Goal: Transaction & Acquisition: Purchase product/service

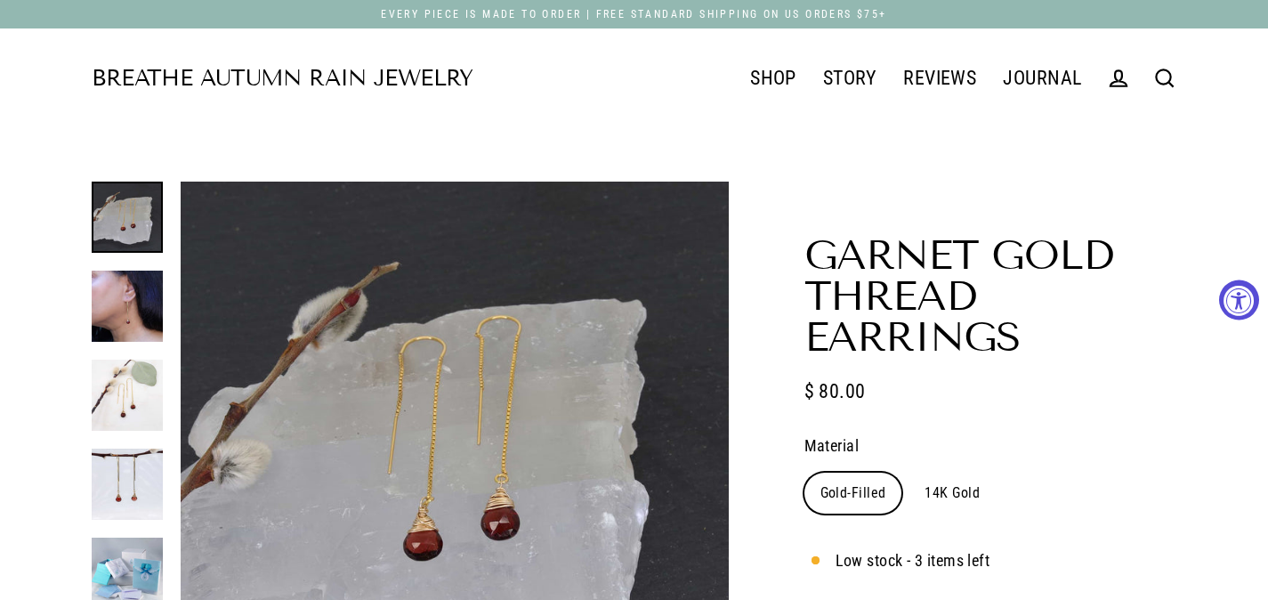
select select "3"
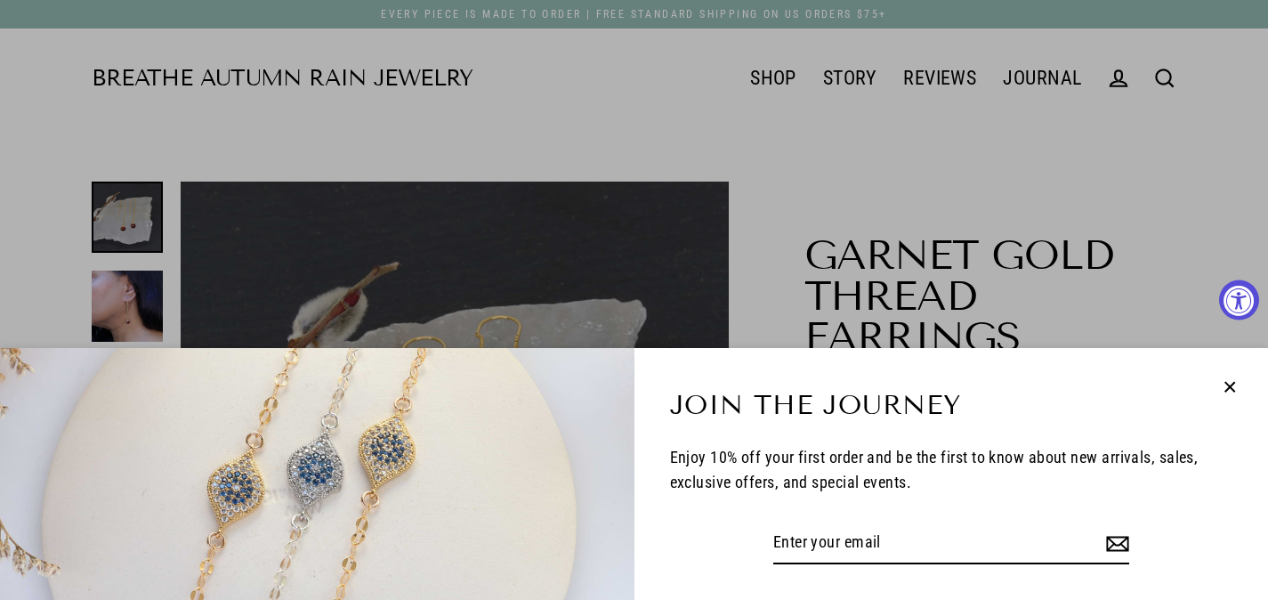
click at [1229, 386] on icon "button" at bounding box center [1229, 387] width 23 height 23
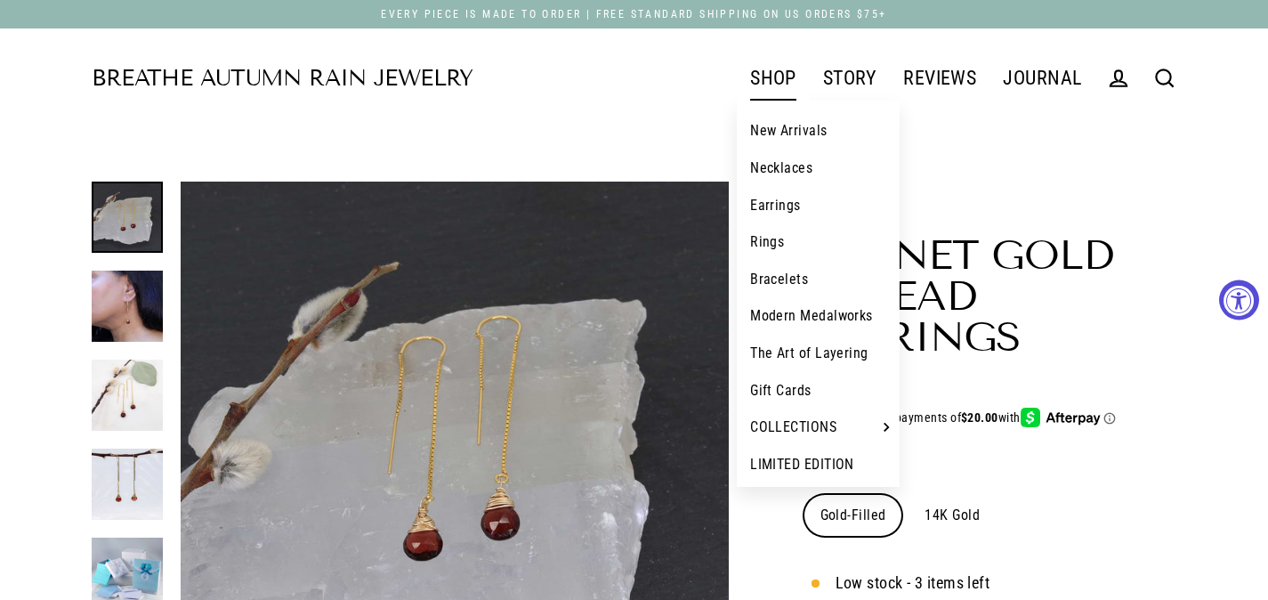
click at [788, 201] on link "Earrings" at bounding box center [818, 205] width 163 height 37
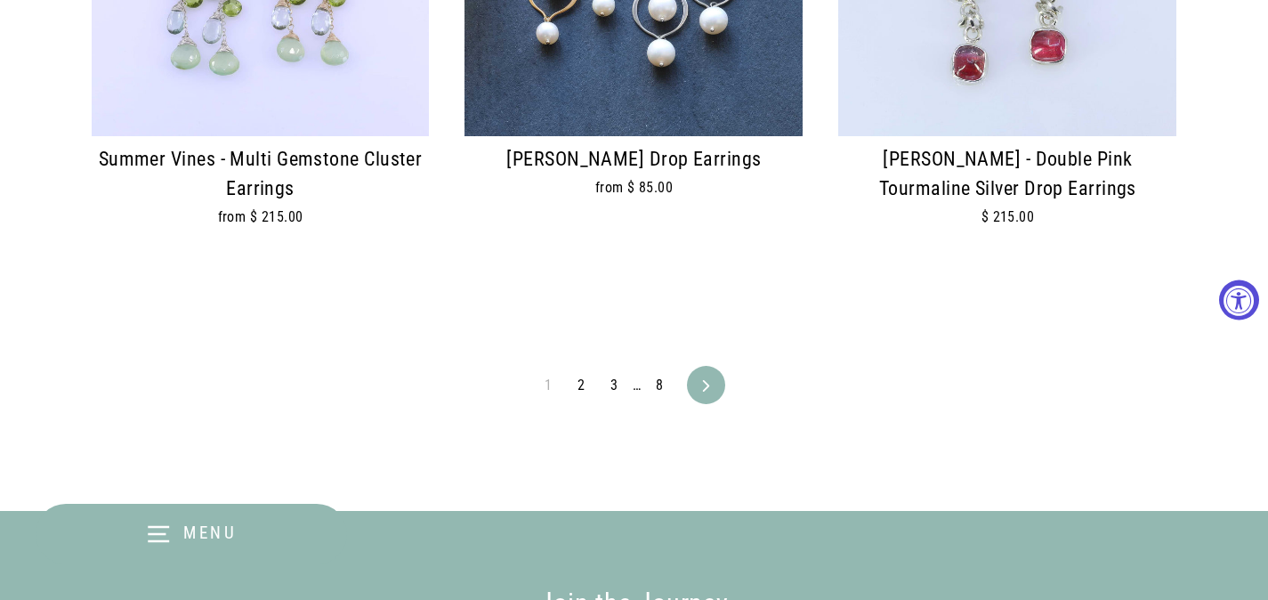
scroll to position [4392, 0]
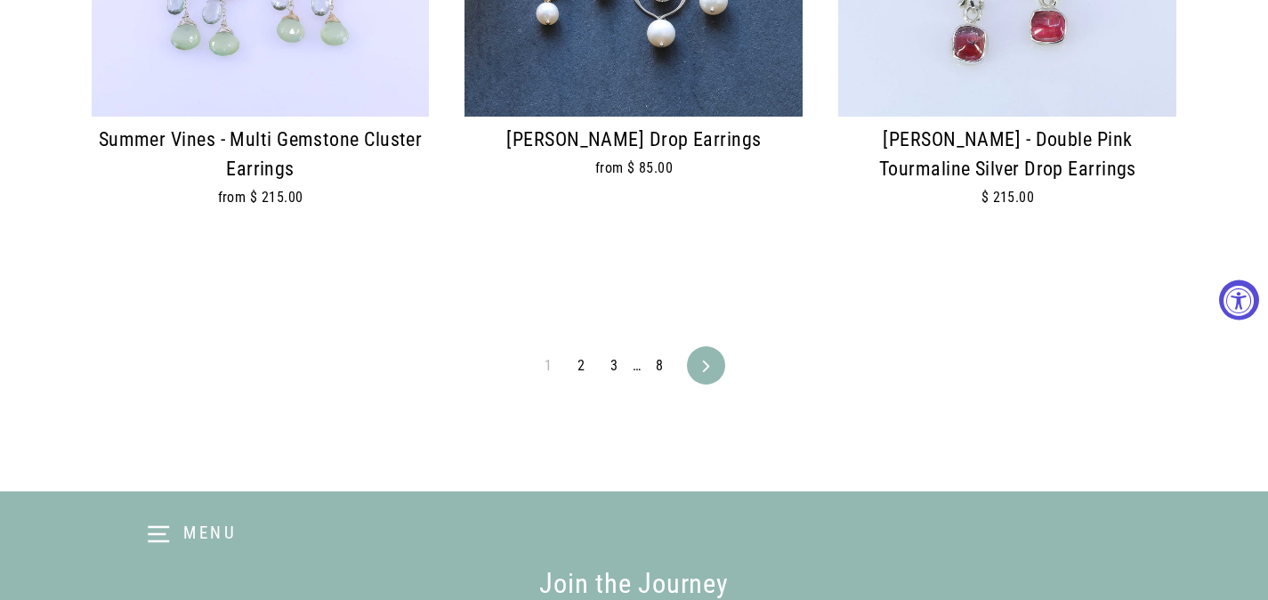
click at [705, 360] on icon at bounding box center [706, 366] width 12 height 12
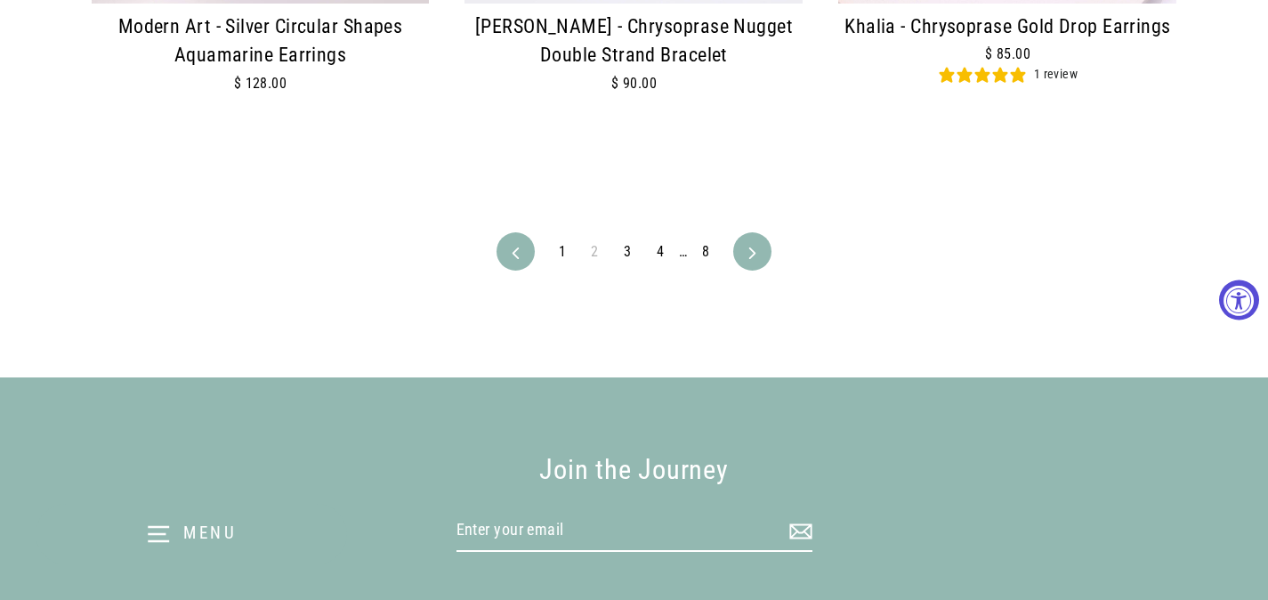
scroll to position [4553, 0]
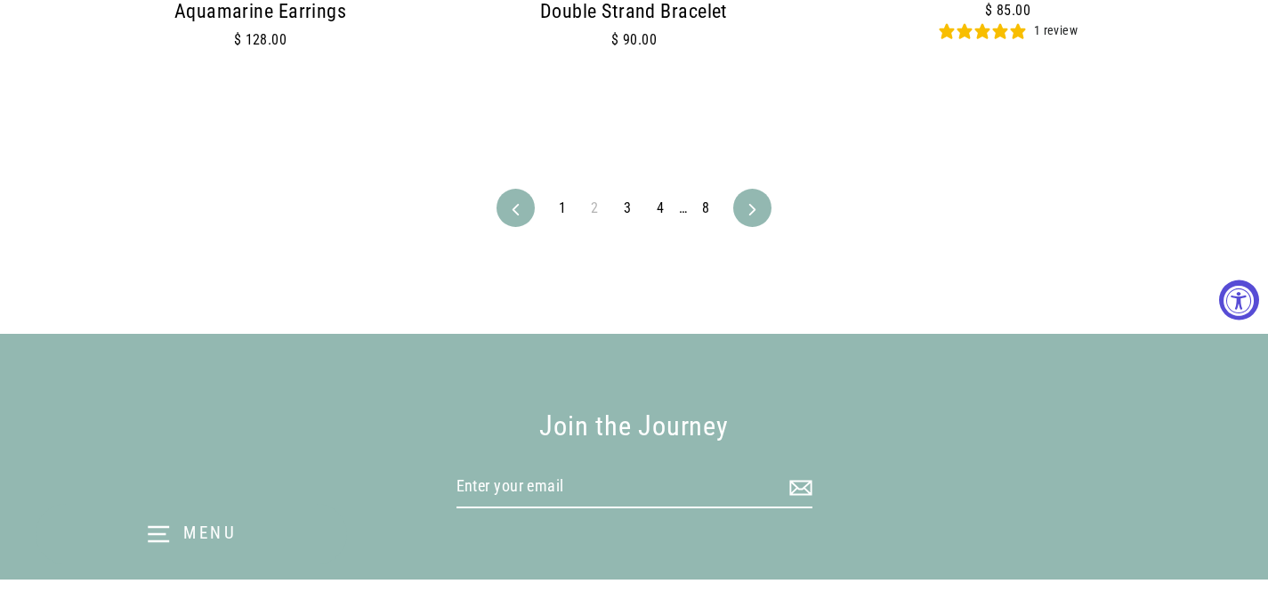
click at [759, 189] on link "Next" at bounding box center [752, 208] width 33 height 38
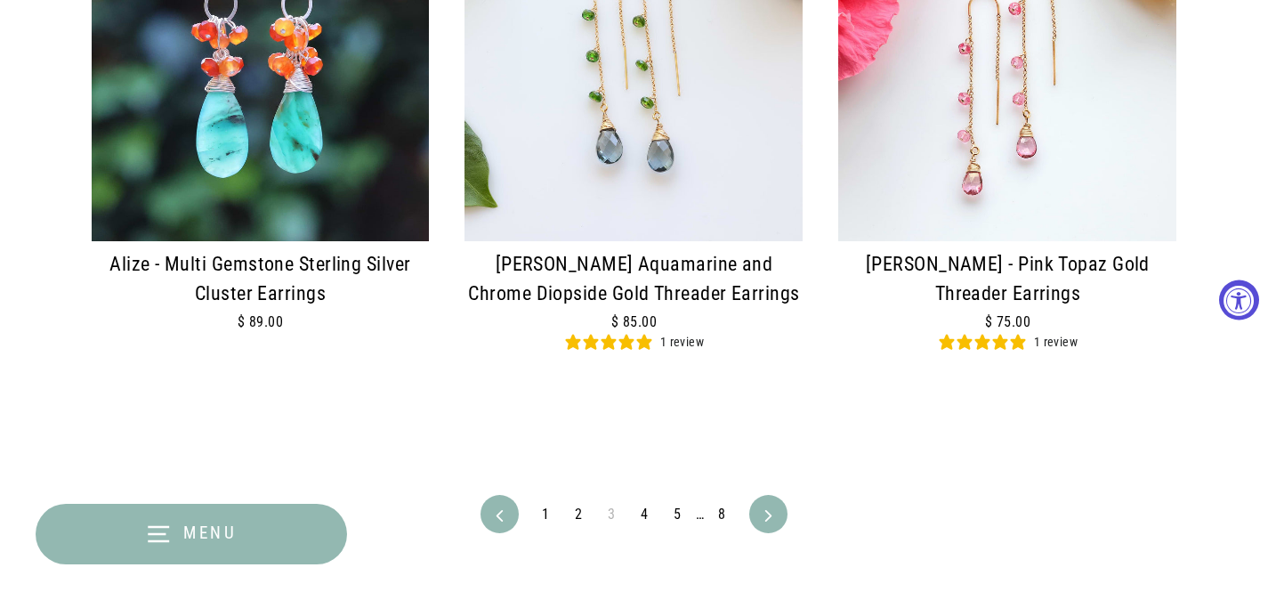
scroll to position [4281, 0]
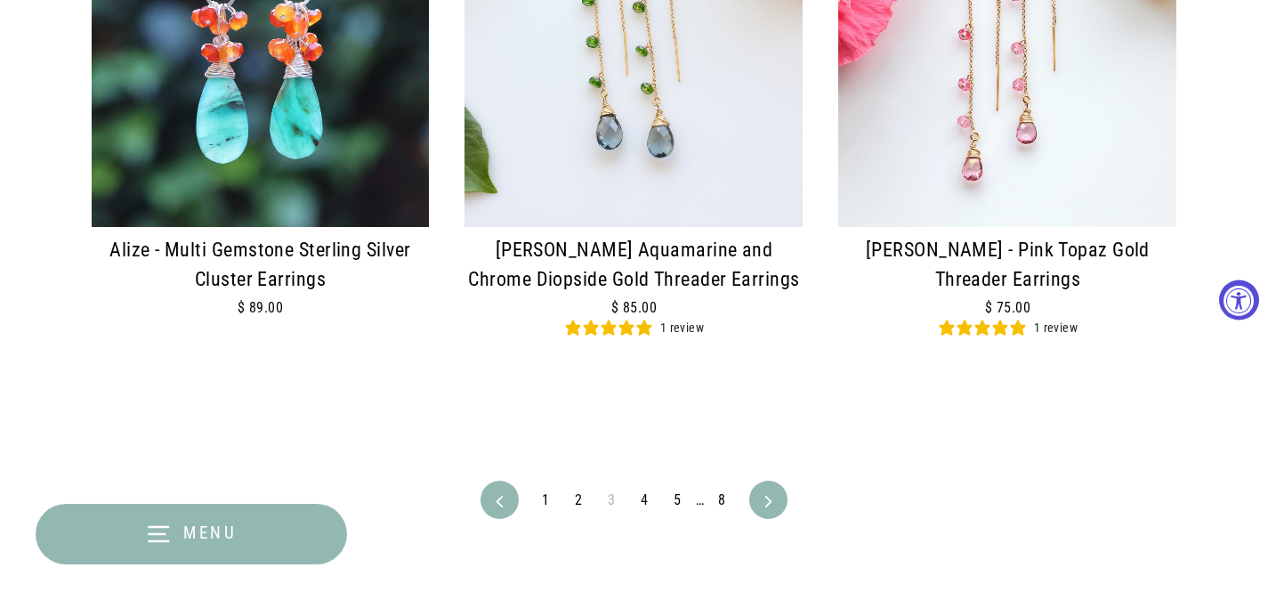
click at [767, 507] on icon at bounding box center [769, 502] width 12 height 12
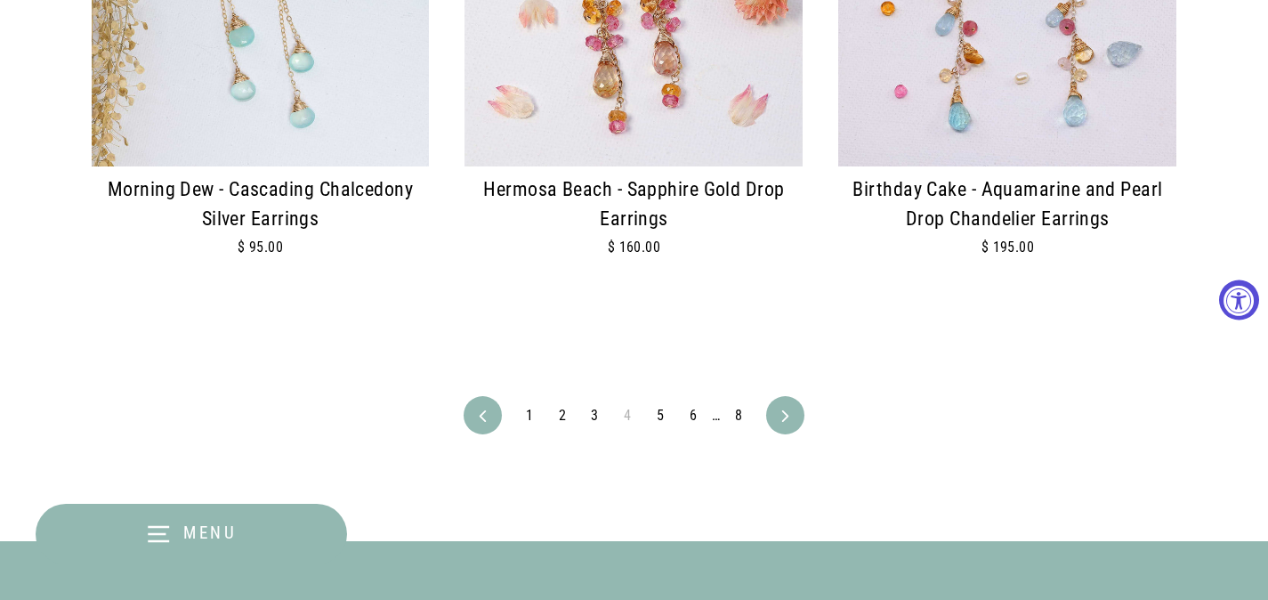
scroll to position [4458, 0]
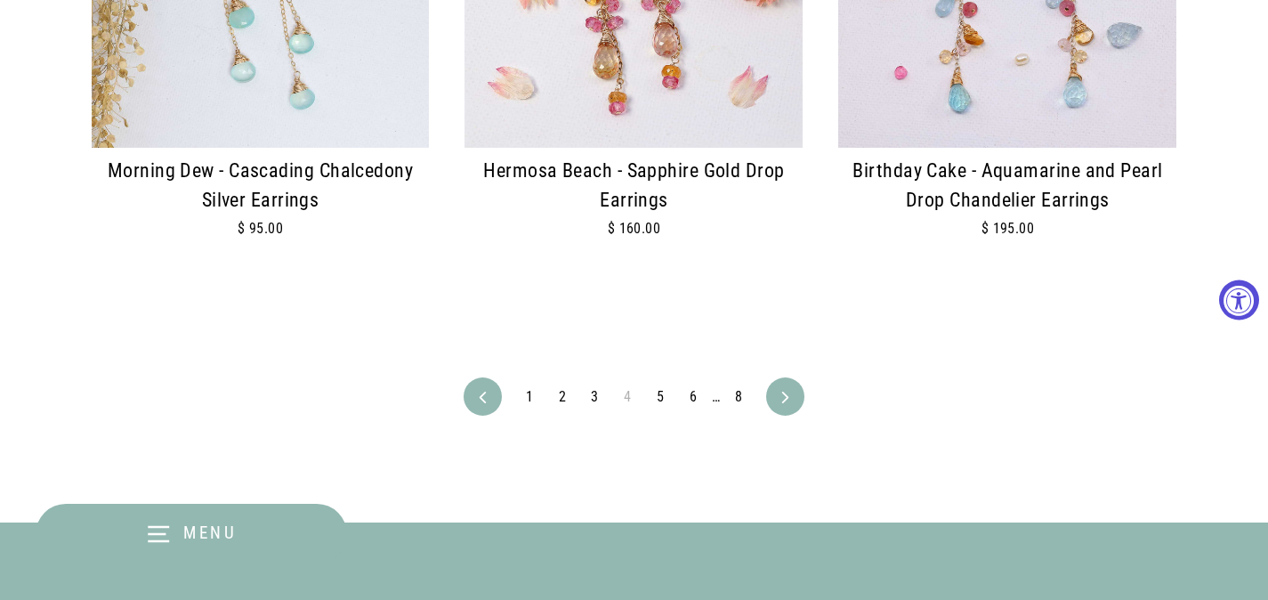
click at [784, 403] on icon at bounding box center [786, 398] width 12 height 12
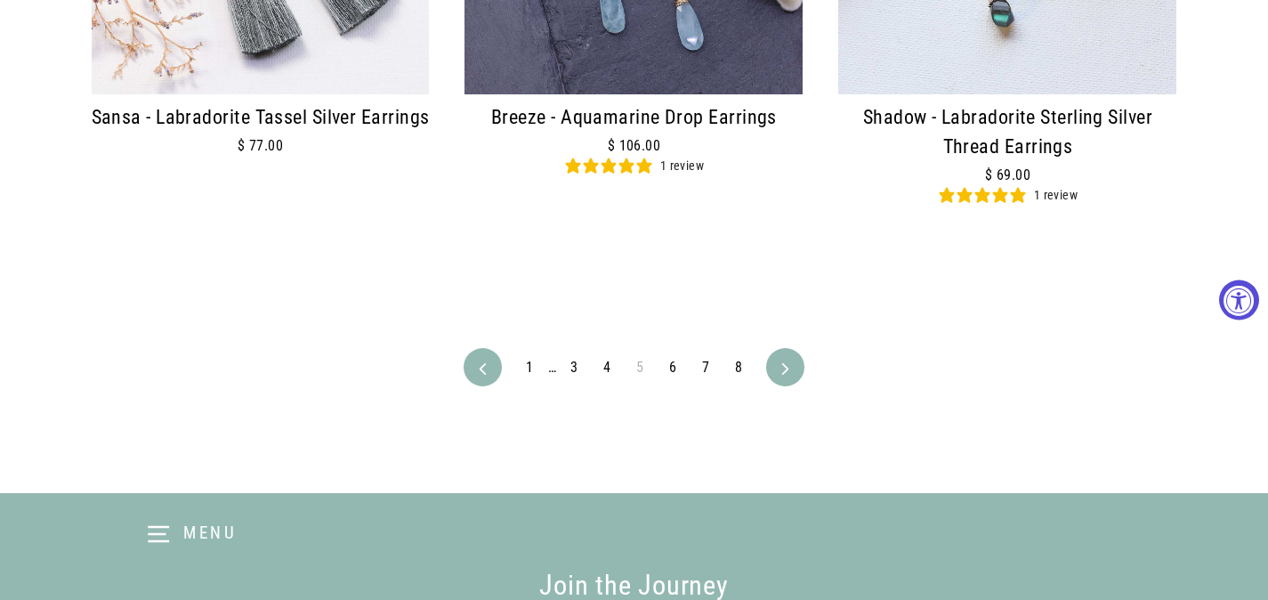
scroll to position [4493, 0]
